Goal: Browse casually: Explore the website without a specific task or goal

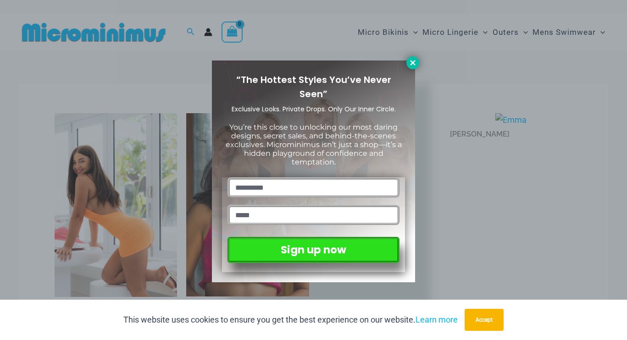
click at [409, 62] on icon at bounding box center [413, 63] width 8 height 8
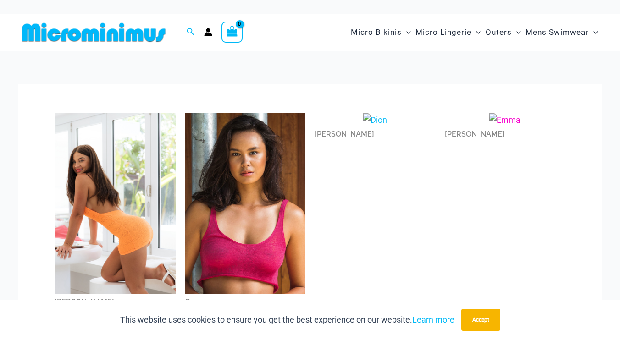
click at [454, 134] on div "[PERSON_NAME]" at bounding box center [505, 135] width 121 height 16
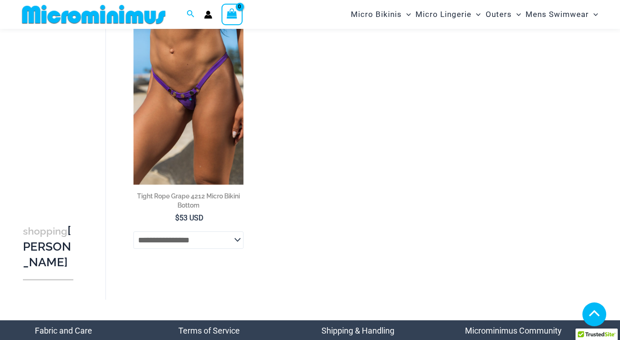
scroll to position [339, 0]
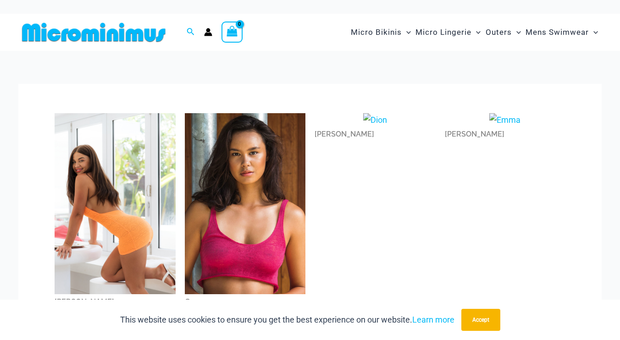
click at [156, 157] on img at bounding box center [115, 203] width 121 height 181
